Goal: Task Accomplishment & Management: Use online tool/utility

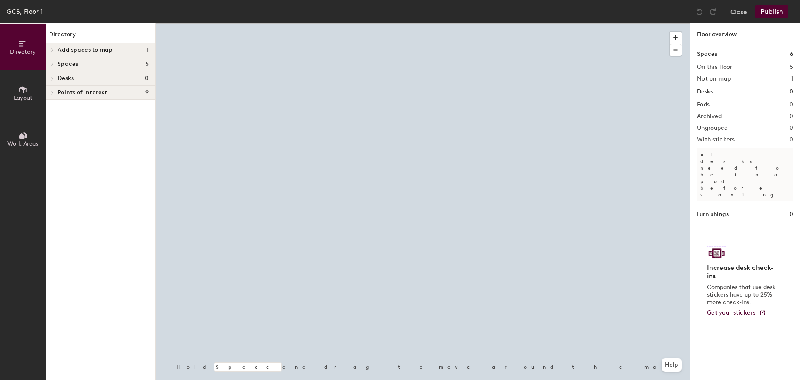
click at [21, 97] on span "Layout" at bounding box center [23, 97] width 19 height 7
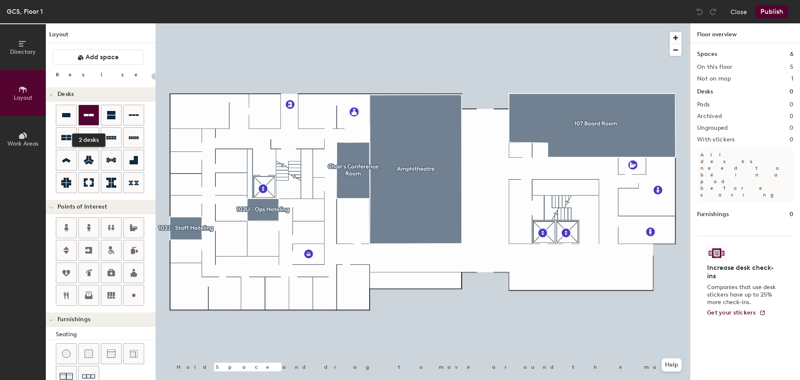
click at [89, 117] on icon at bounding box center [89, 115] width 10 height 10
click at [307, 23] on div at bounding box center [423, 23] width 534 height 0
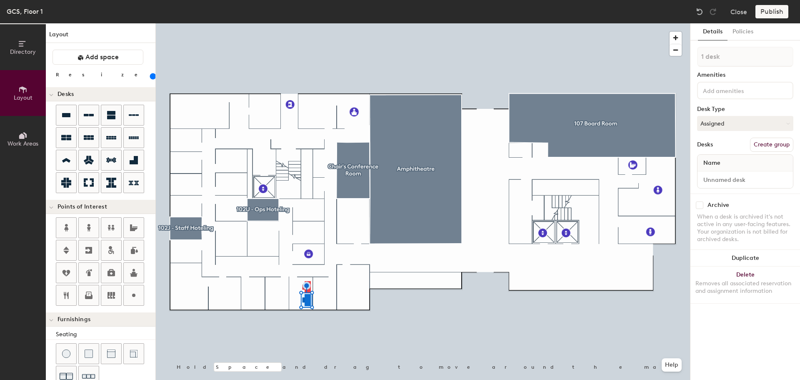
click at [765, 147] on button "Create group" at bounding box center [771, 145] width 43 height 14
type input "160"
type input "Pod"
type input "160"
type input "P"
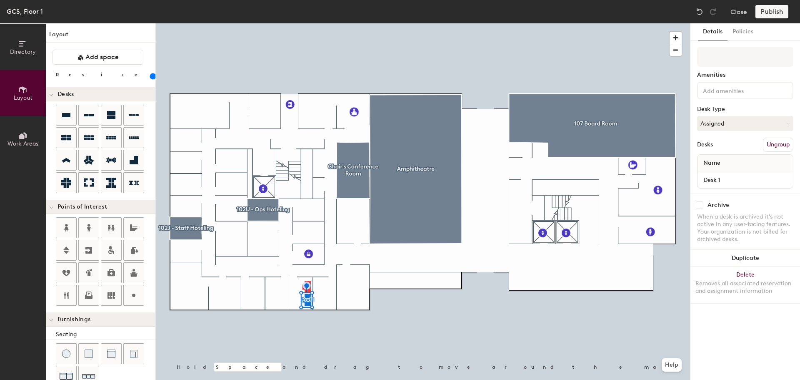
type input "160"
type input "10"
type input "160"
type input "102"
type input "160"
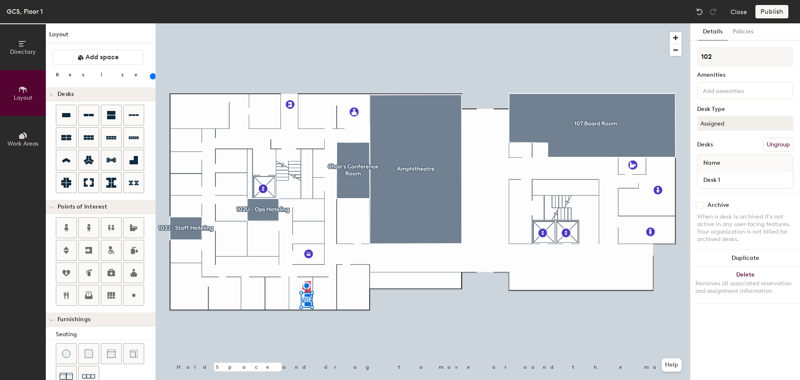
type input "102J"
type input "160"
type input "102J-"
type input "160"
type input "102J-0"
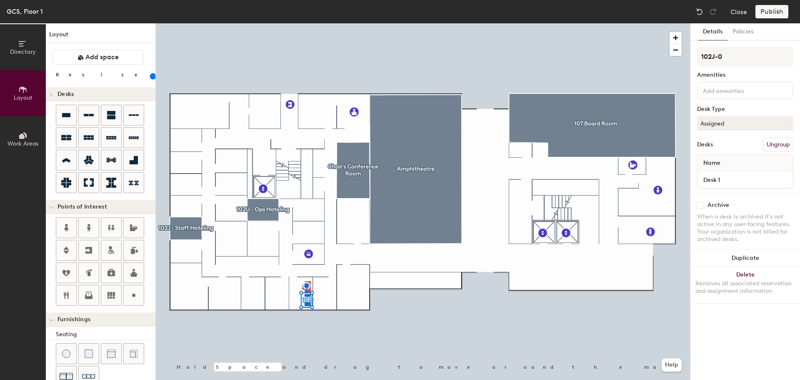
type input "160"
type input "102J-02"
type input "160"
type input "102J-02"
type input "160"
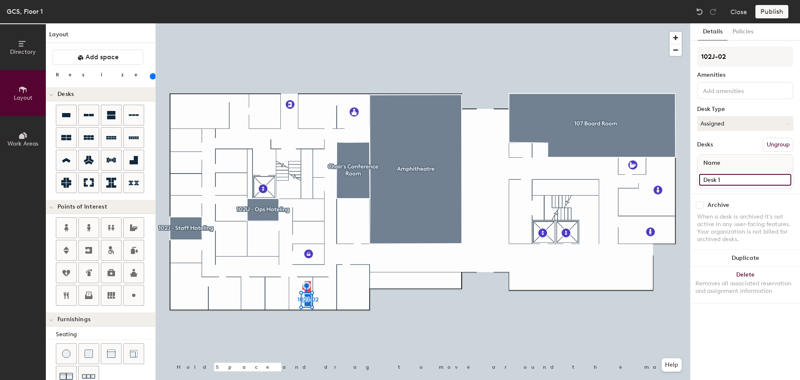
click at [726, 181] on input "Desk 1" at bounding box center [745, 180] width 92 height 12
paste input "102J-02"
type input "102J-02"
type input "160"
type input "102J-02"
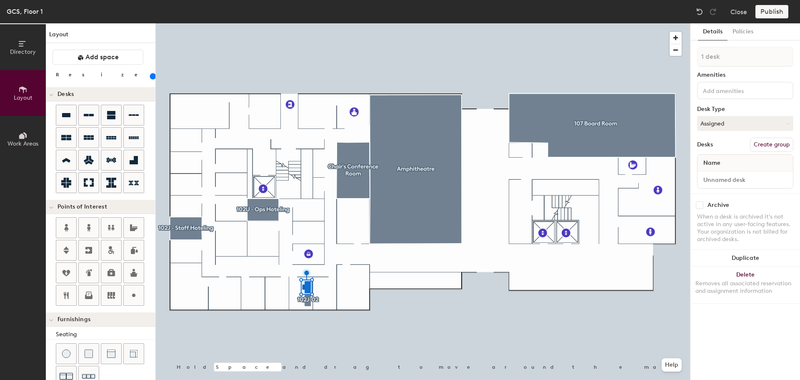
click at [767, 146] on button "Create group" at bounding box center [771, 145] width 43 height 14
type input "160"
click at [686, 58] on div "Directory Layout Work Areas Layout Add space Resize Desks Points of Interest Fu…" at bounding box center [400, 201] width 800 height 356
type input "102J-02"
type input "160"
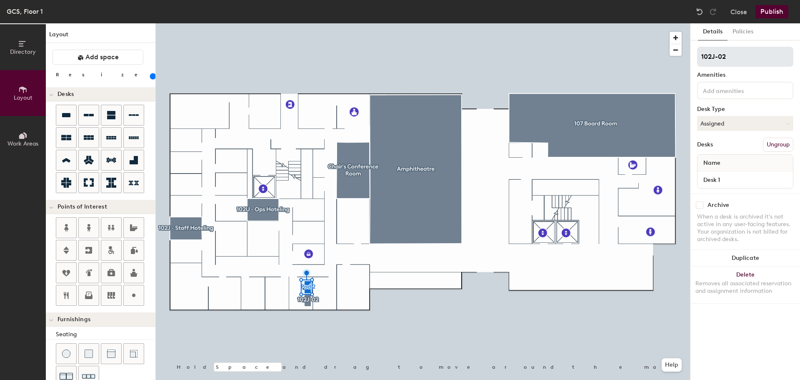
type input "102J-0"
type input "160"
type input "102J-01"
type input "160"
type input "102J-01102J-02"
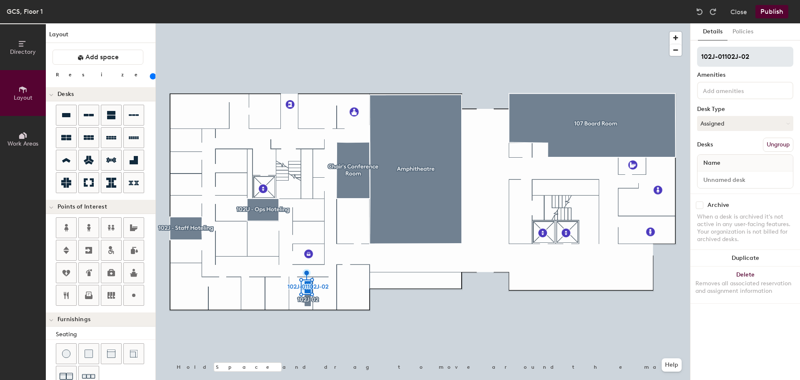
type input "160"
type input "102J-01102J-0"
type input "160"
type input "102J-0110"
type input "160"
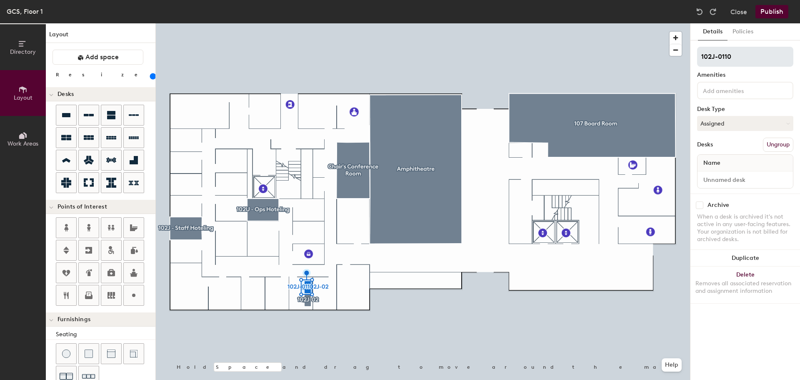
type input "102J-011"
type input "160"
type input "102J-01"
type input "160"
type input "102J-01"
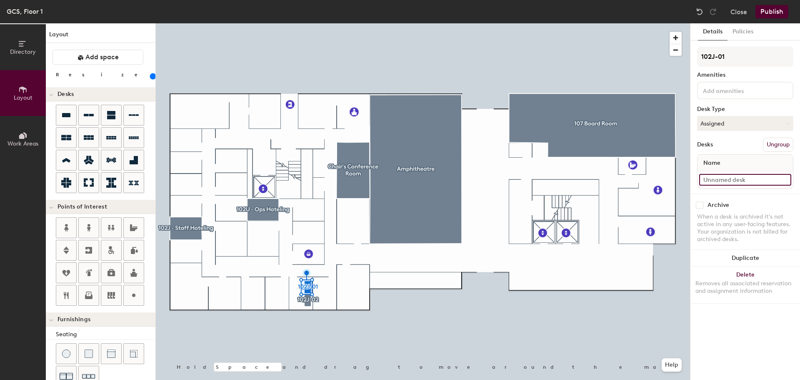
type input "160"
click at [728, 181] on input "Desk 1" at bounding box center [745, 180] width 92 height 12
paste input "102J-0"
type input "102J-01"
type input "160"
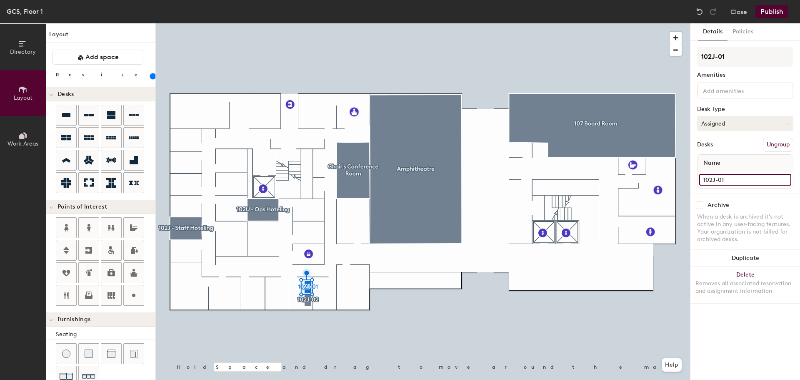
type input "102J-01"
click at [744, 120] on button "Assigned" at bounding box center [745, 123] width 96 height 15
click at [731, 172] on div "Hoteled" at bounding box center [739, 174] width 83 height 13
click at [772, 12] on button "Publish" at bounding box center [772, 11] width 33 height 13
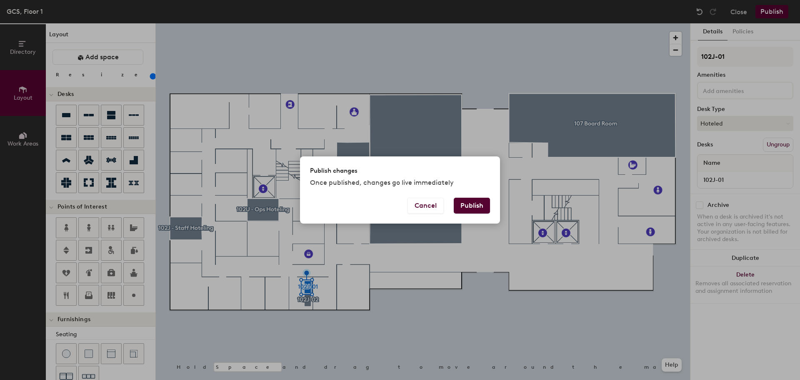
click at [480, 209] on button "Publish" at bounding box center [472, 206] width 36 height 16
type input "20"
